Goal: Check status: Check status

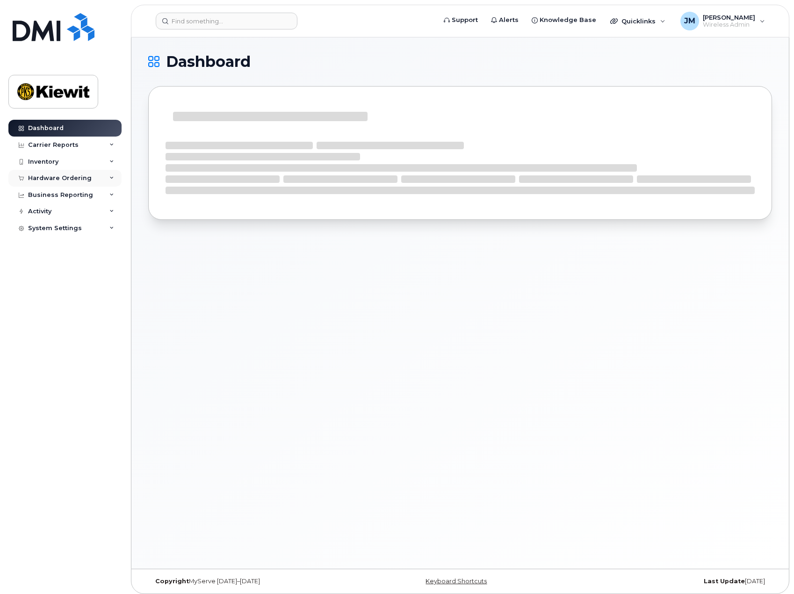
click at [46, 182] on div "Hardware Ordering" at bounding box center [64, 178] width 113 height 17
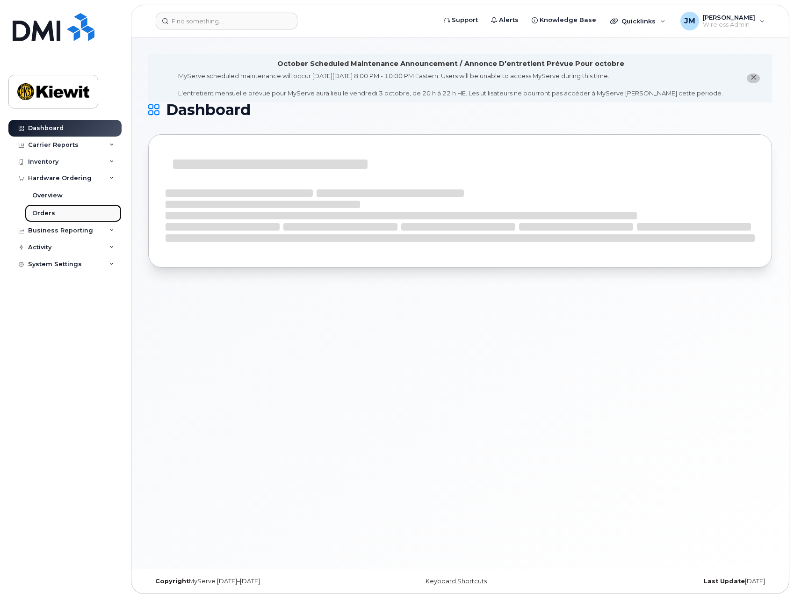
click at [43, 210] on div "Orders" at bounding box center [43, 213] width 23 height 8
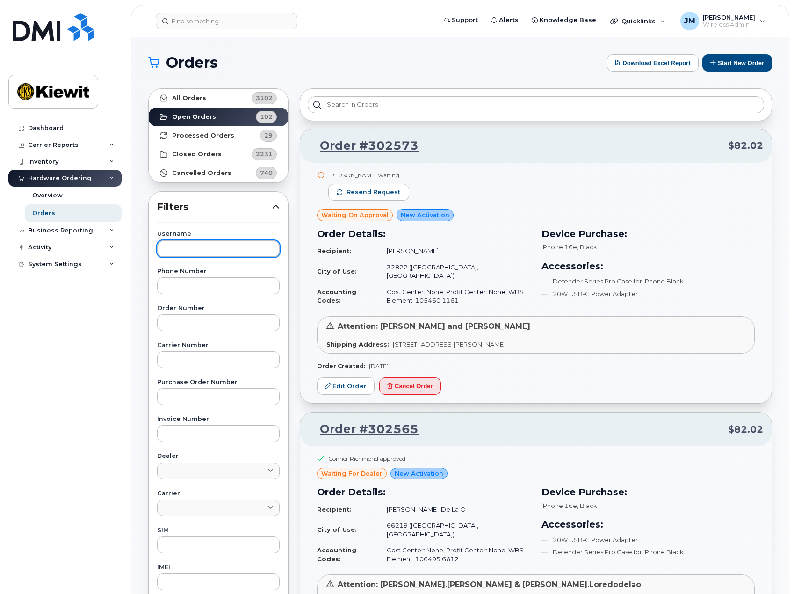
click at [202, 251] on input "text" at bounding box center [218, 248] width 123 height 17
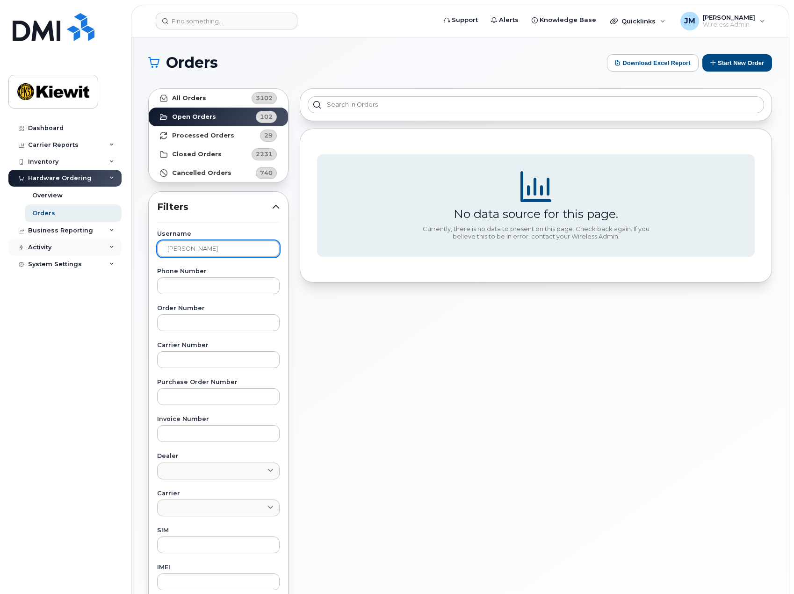
drag, startPoint x: 210, startPoint y: 246, endPoint x: 113, endPoint y: 246, distance: 97.3
click at [131, 246] on div "Support Alerts Knowledge Base Quicklinks Suspend / Cancel Device Change SIM Car…" at bounding box center [460, 394] width 658 height 714
type input "[PERSON_NAME].[PERSON_NAME]"
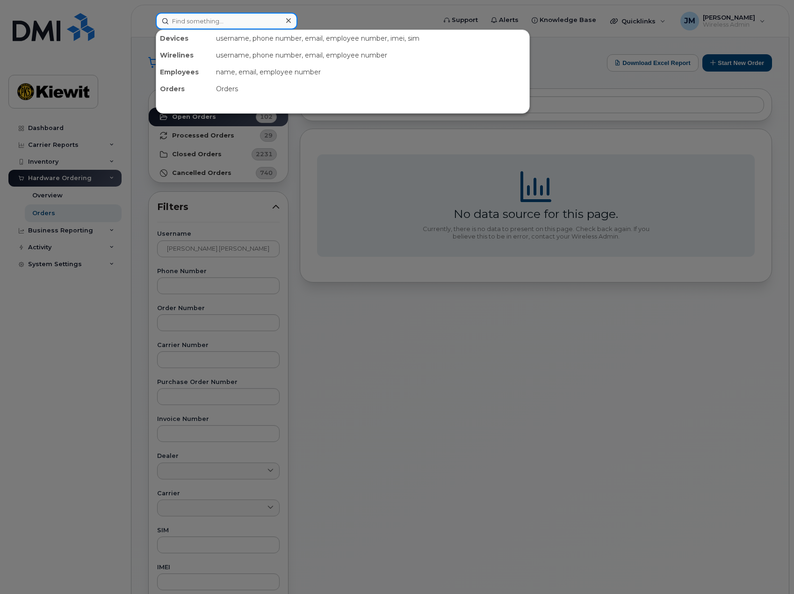
click at [237, 22] on input at bounding box center [227, 21] width 142 height 17
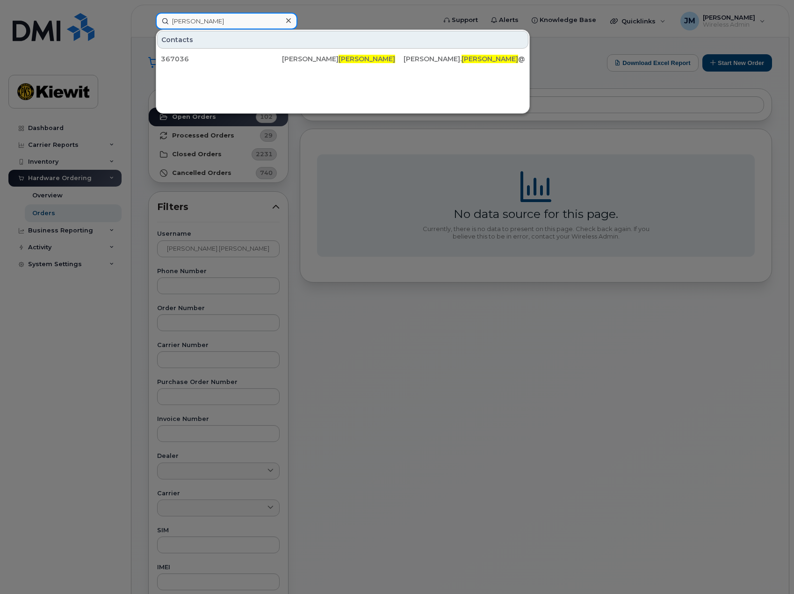
type input "[PERSON_NAME]"
click at [457, 433] on div at bounding box center [397, 297] width 794 height 594
